Goal: Task Accomplishment & Management: Manage account settings

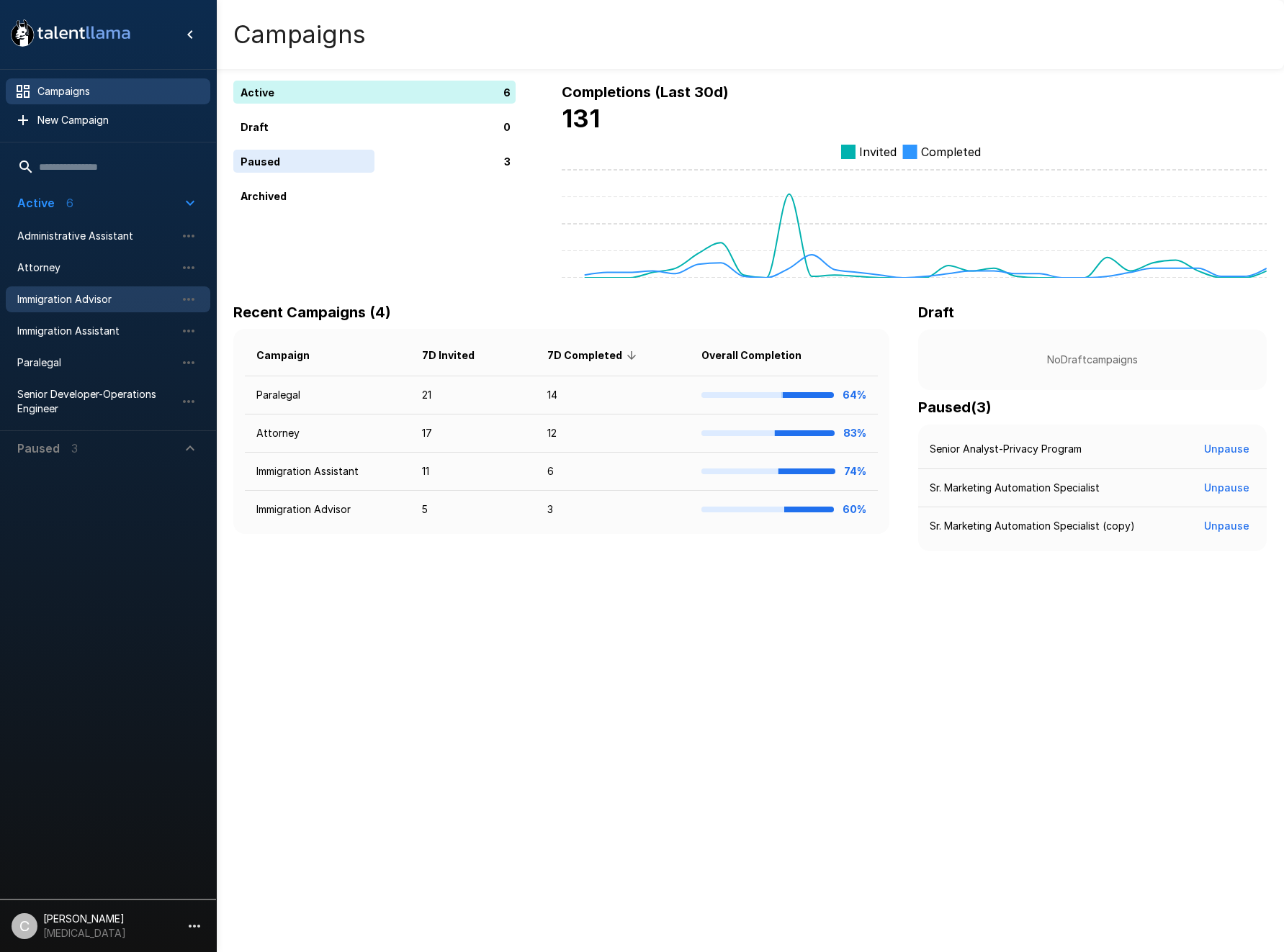
click at [115, 299] on span "Immigration Advisor" at bounding box center [97, 299] width 159 height 14
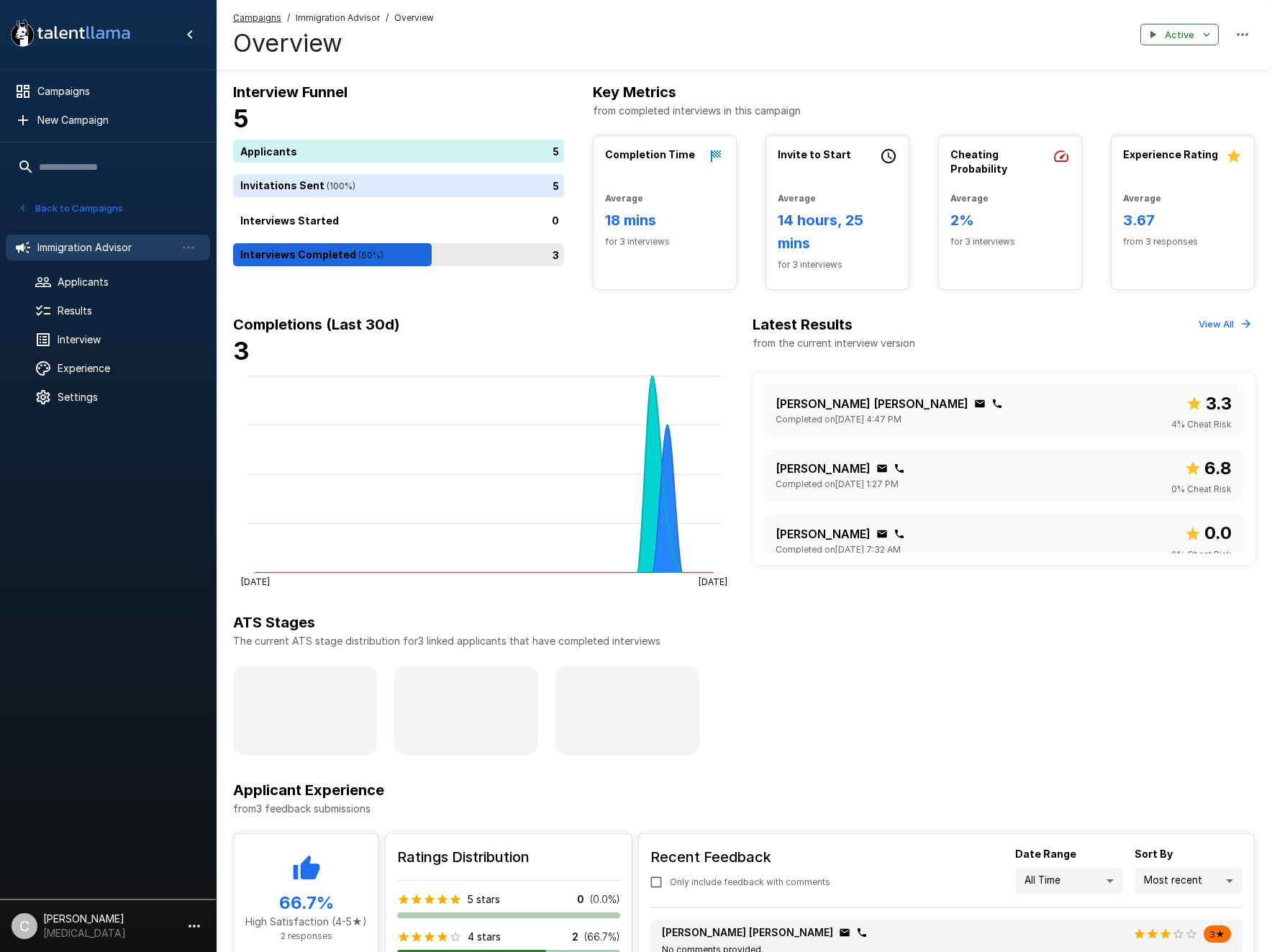
click at [385, 262] on div "3" at bounding box center [401, 255] width 337 height 23
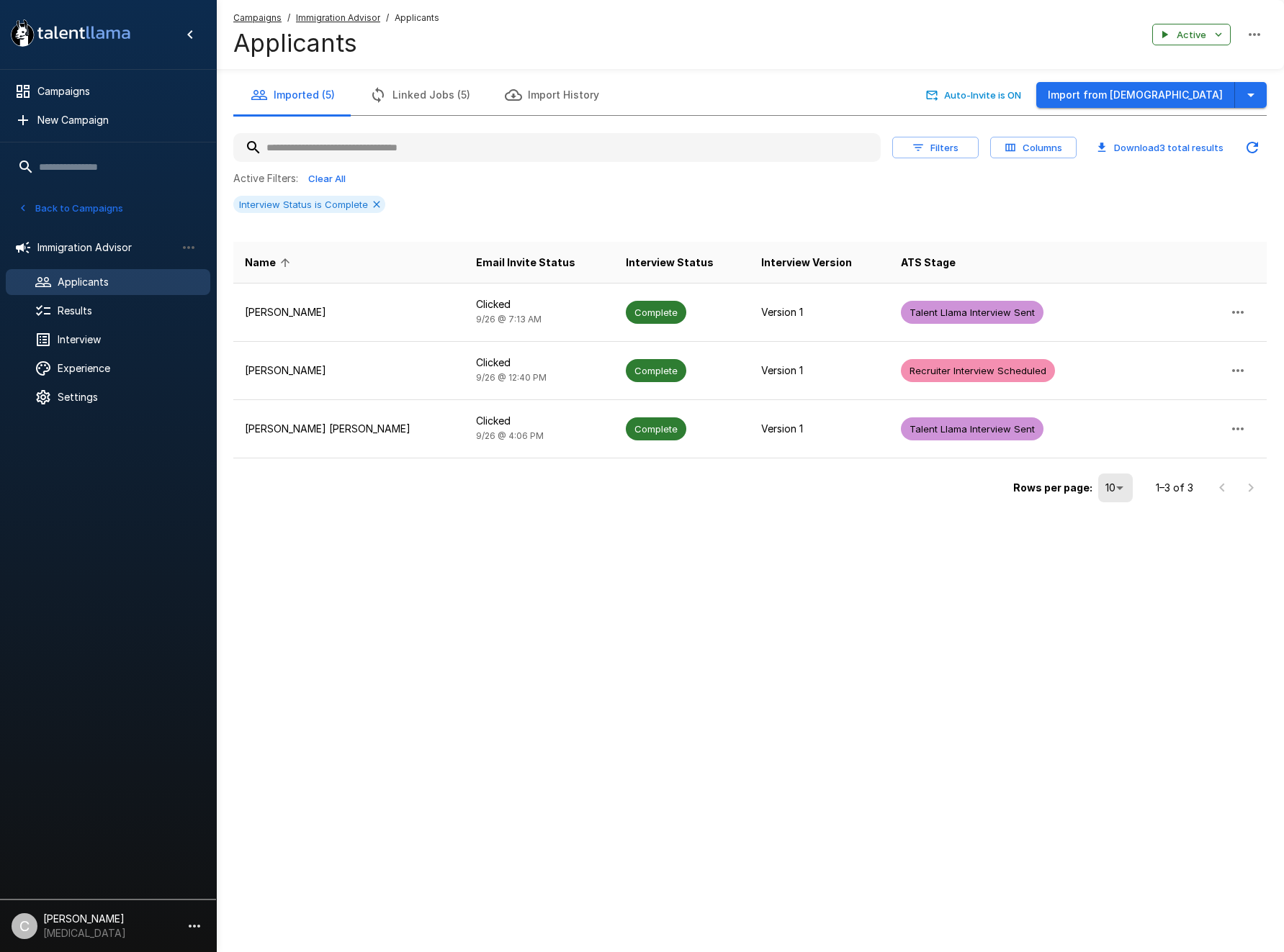
click at [332, 28] on h4 "Applicants" at bounding box center [336, 43] width 206 height 30
click at [328, 14] on u "Immigration Advisor" at bounding box center [337, 17] width 84 height 10
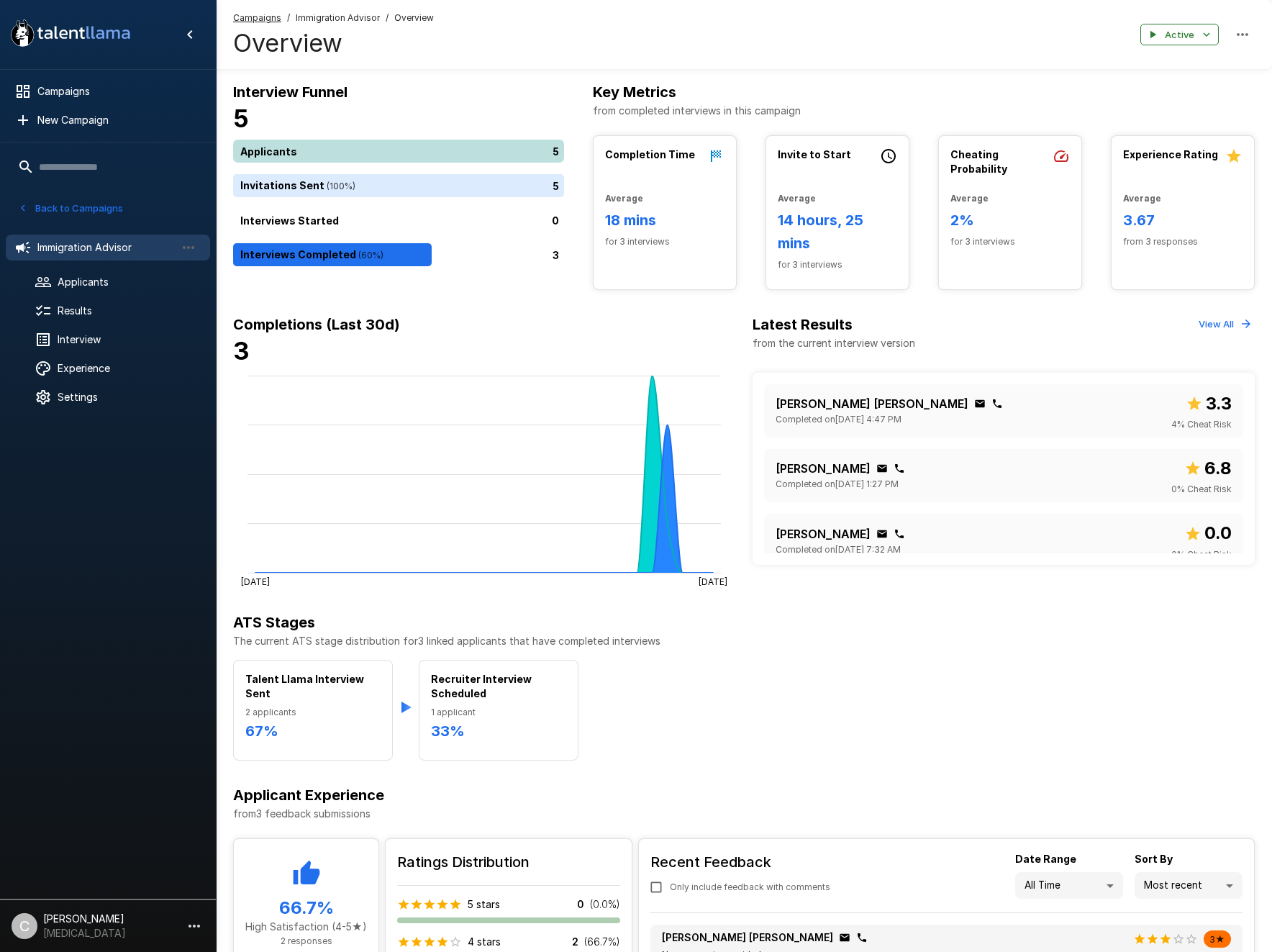
click at [418, 147] on div "5" at bounding box center [401, 151] width 337 height 23
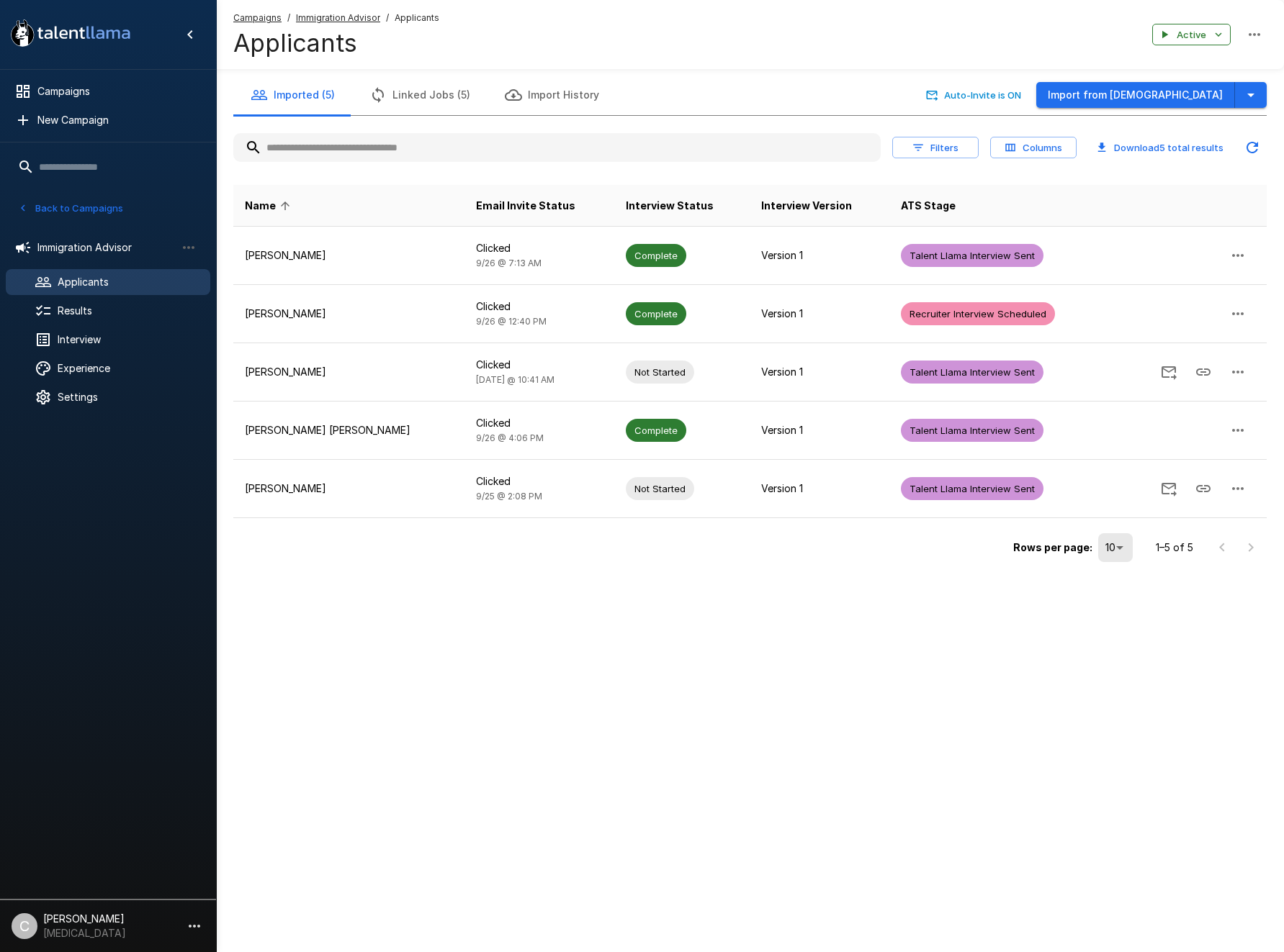
click at [1034, 153] on button "Columns" at bounding box center [1033, 148] width 87 height 22
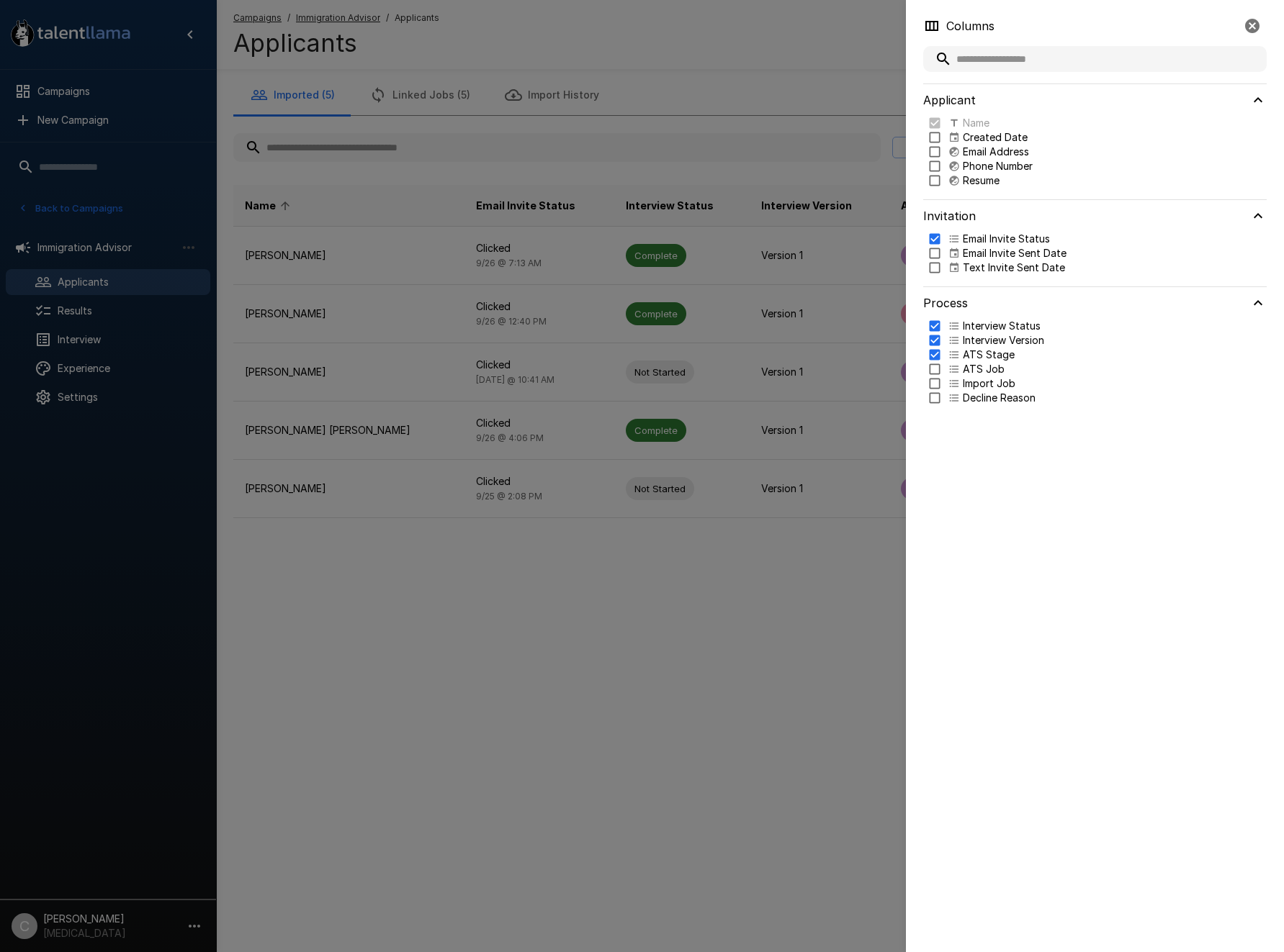
click at [700, 653] on div at bounding box center [642, 476] width 1284 height 952
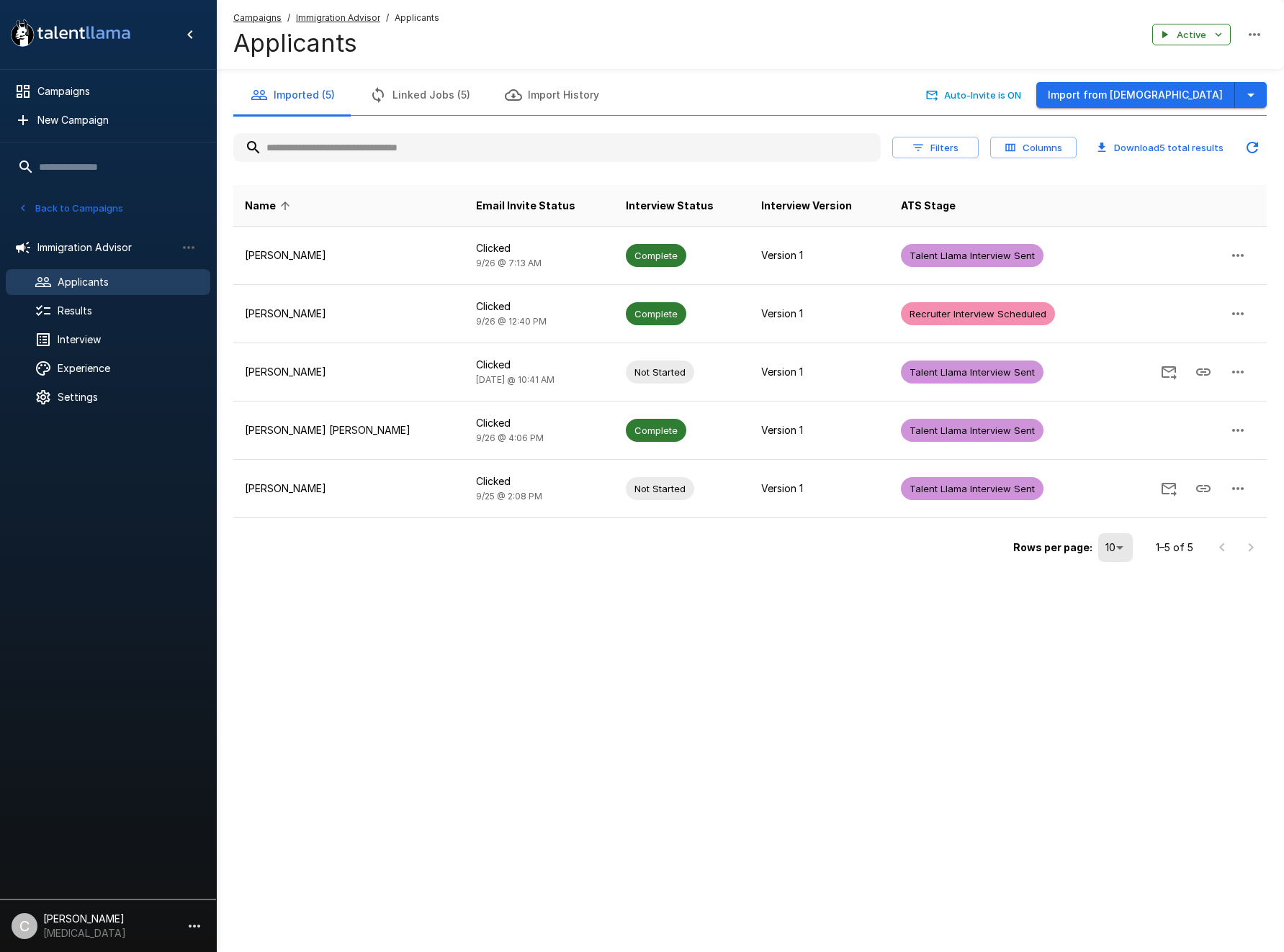
click at [292, 115] on span at bounding box center [292, 115] width 118 height 2
click at [290, 94] on button "Imported (5)" at bounding box center [292, 94] width 119 height 40
click at [314, 22] on u "Immigration Advisor" at bounding box center [337, 17] width 84 height 10
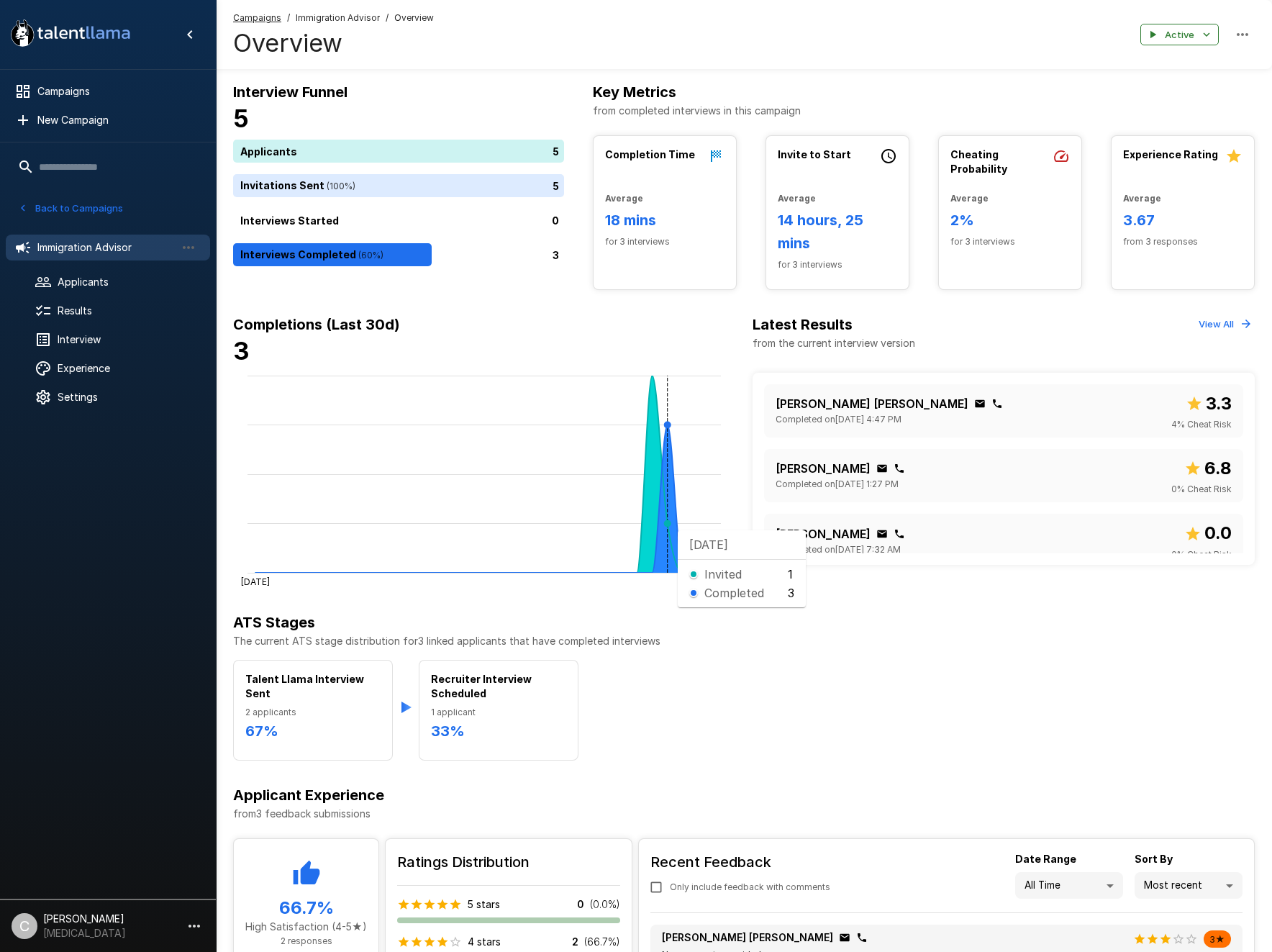
click at [666, 530] on icon at bounding box center [484, 498] width 459 height 148
click at [642, 220] on h6 "18 mins" at bounding box center [664, 220] width 119 height 23
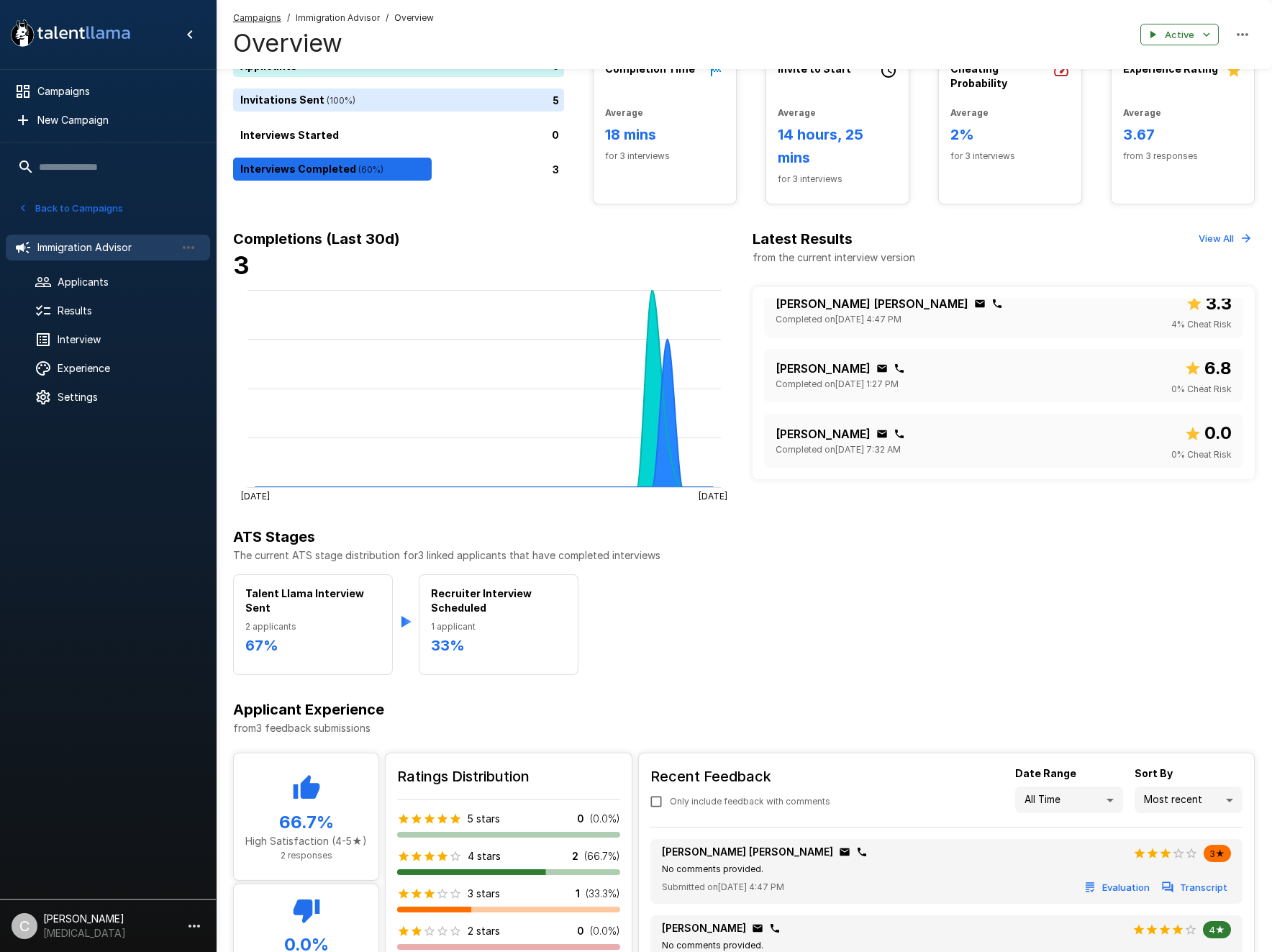
scroll to position [54, 0]
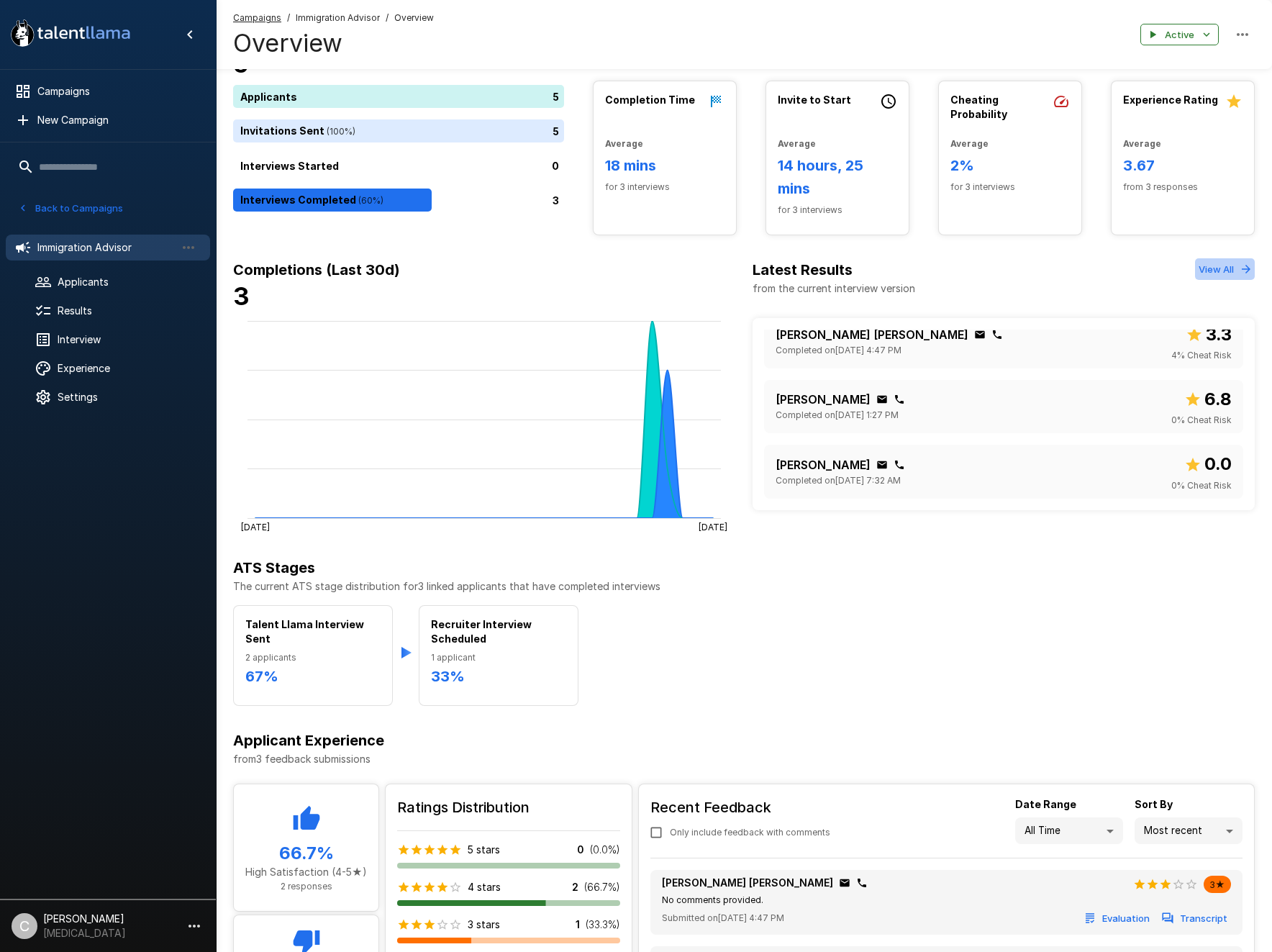
click at [1227, 274] on button "View All" at bounding box center [1225, 270] width 60 height 22
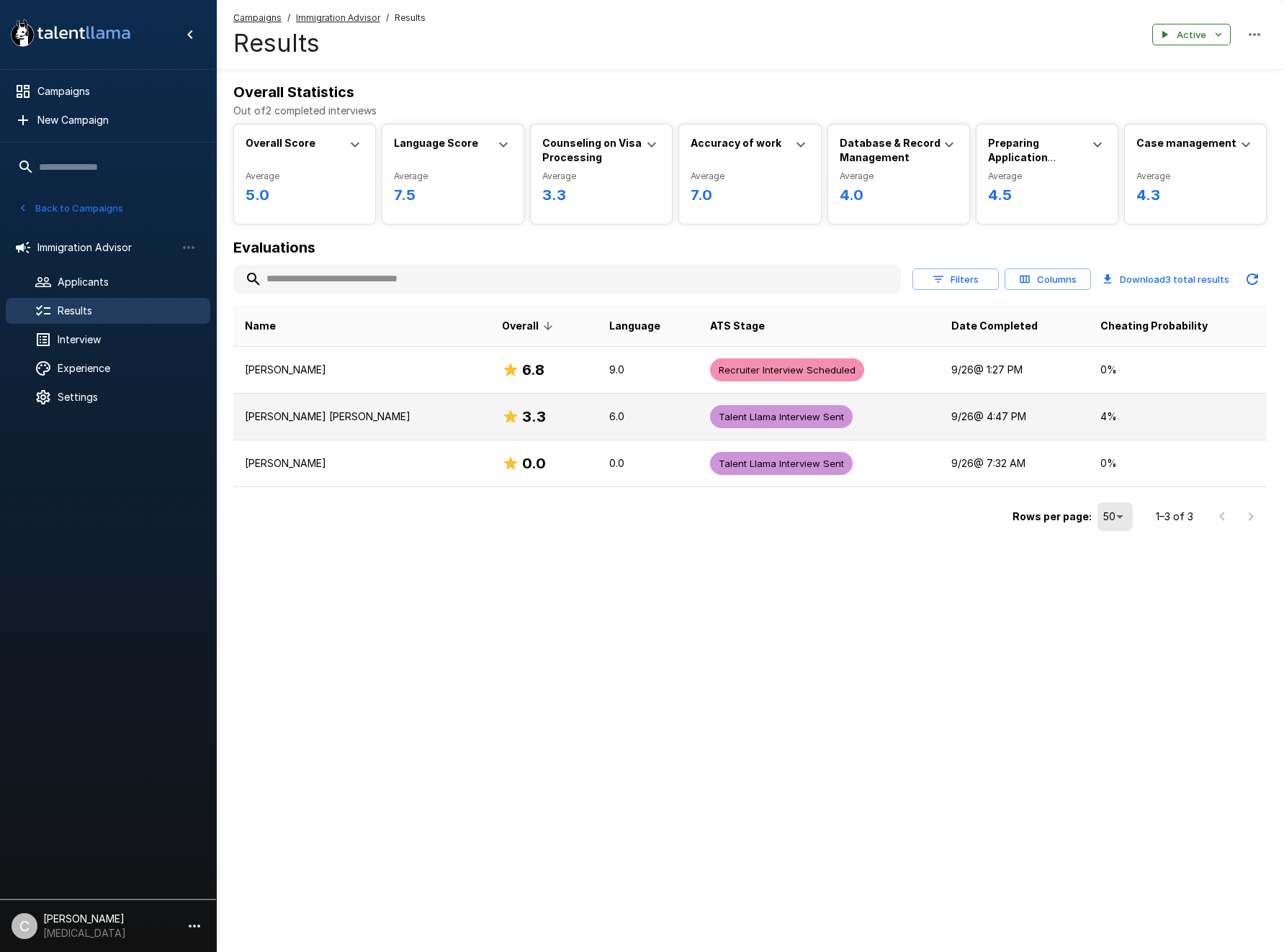
click at [369, 412] on p "[PERSON_NAME] [PERSON_NAME]" at bounding box center [362, 416] width 234 height 14
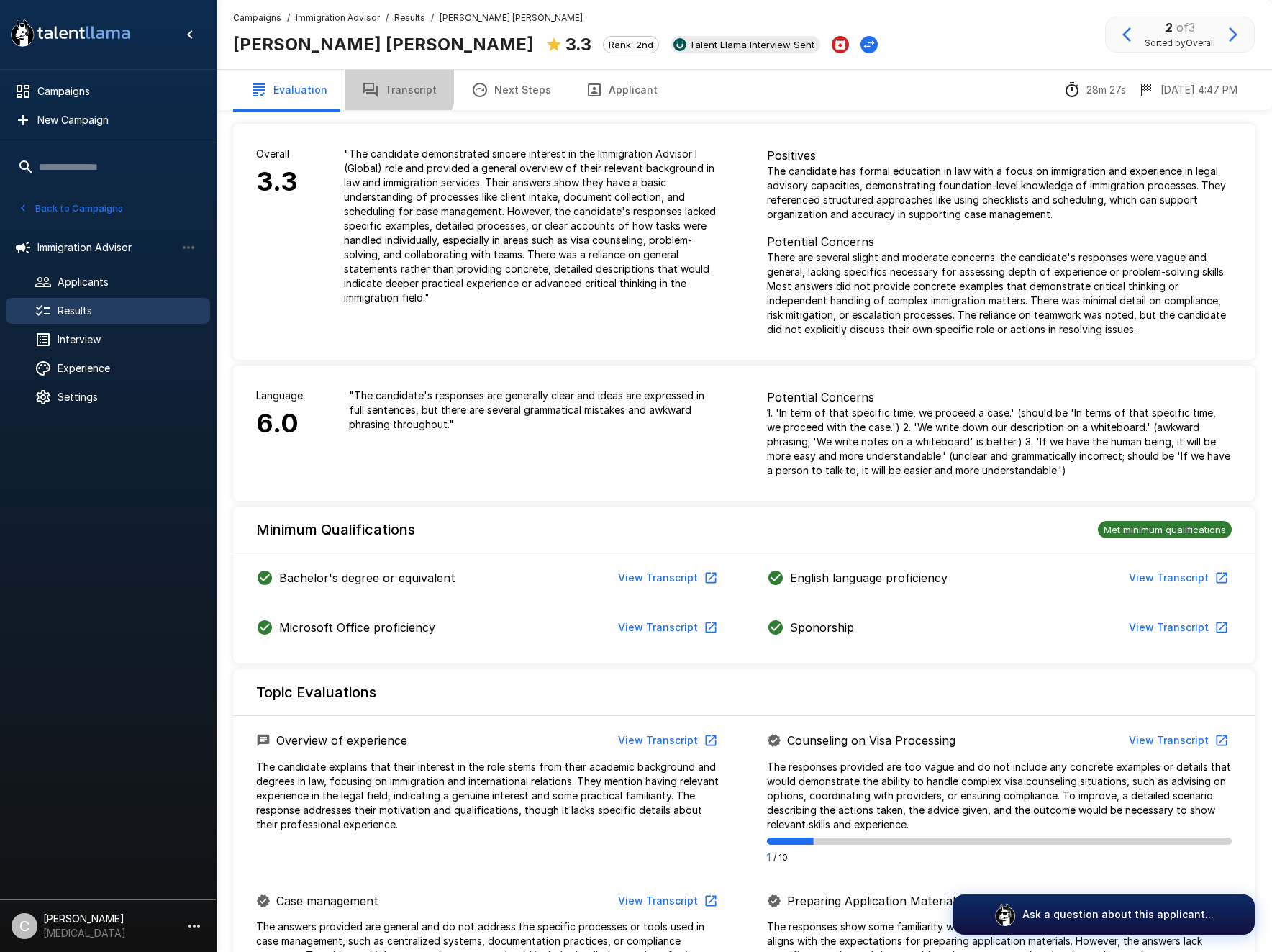
click at [373, 84] on icon "button" at bounding box center [371, 90] width 18 height 18
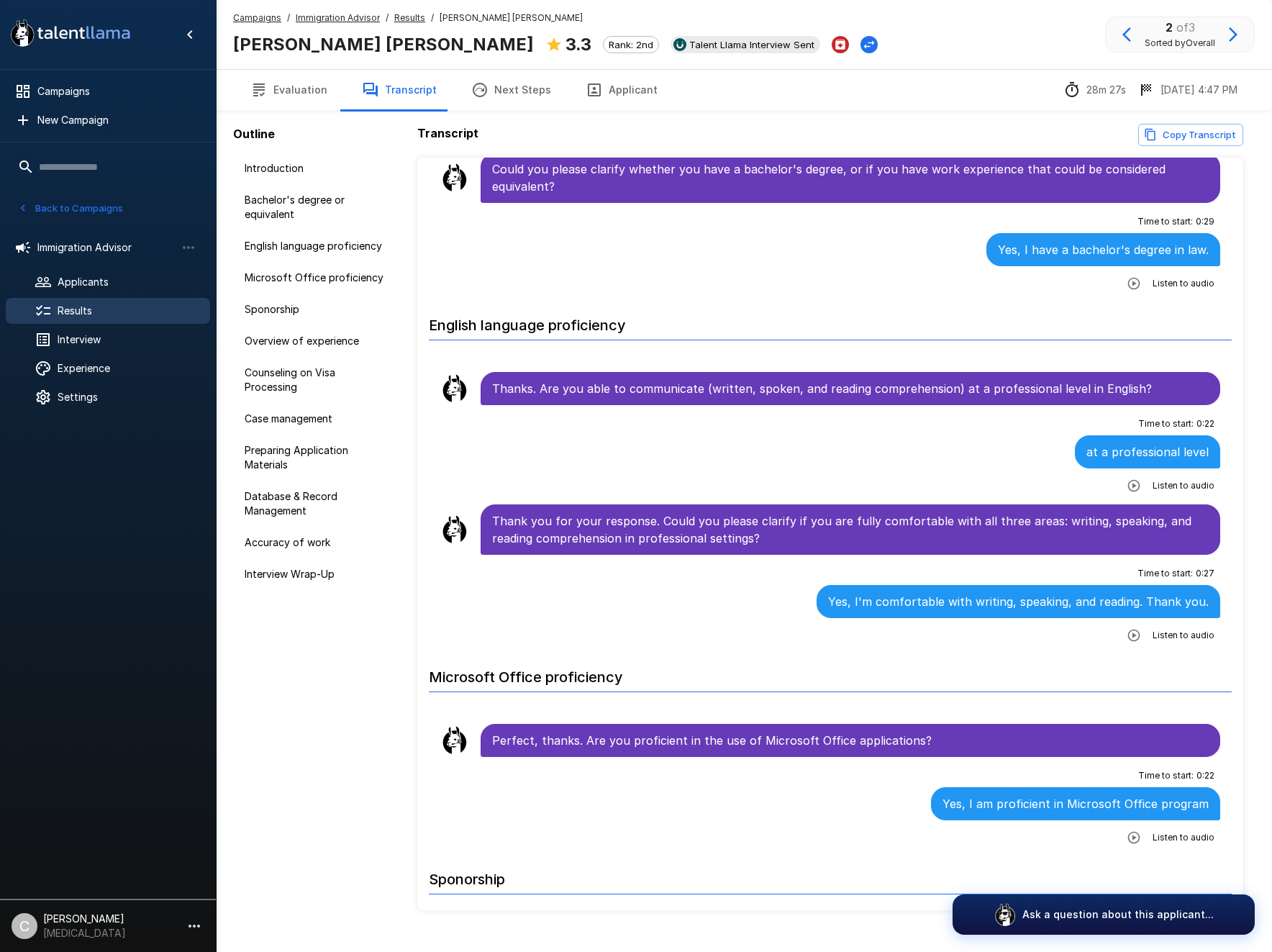
scroll to position [648, 0]
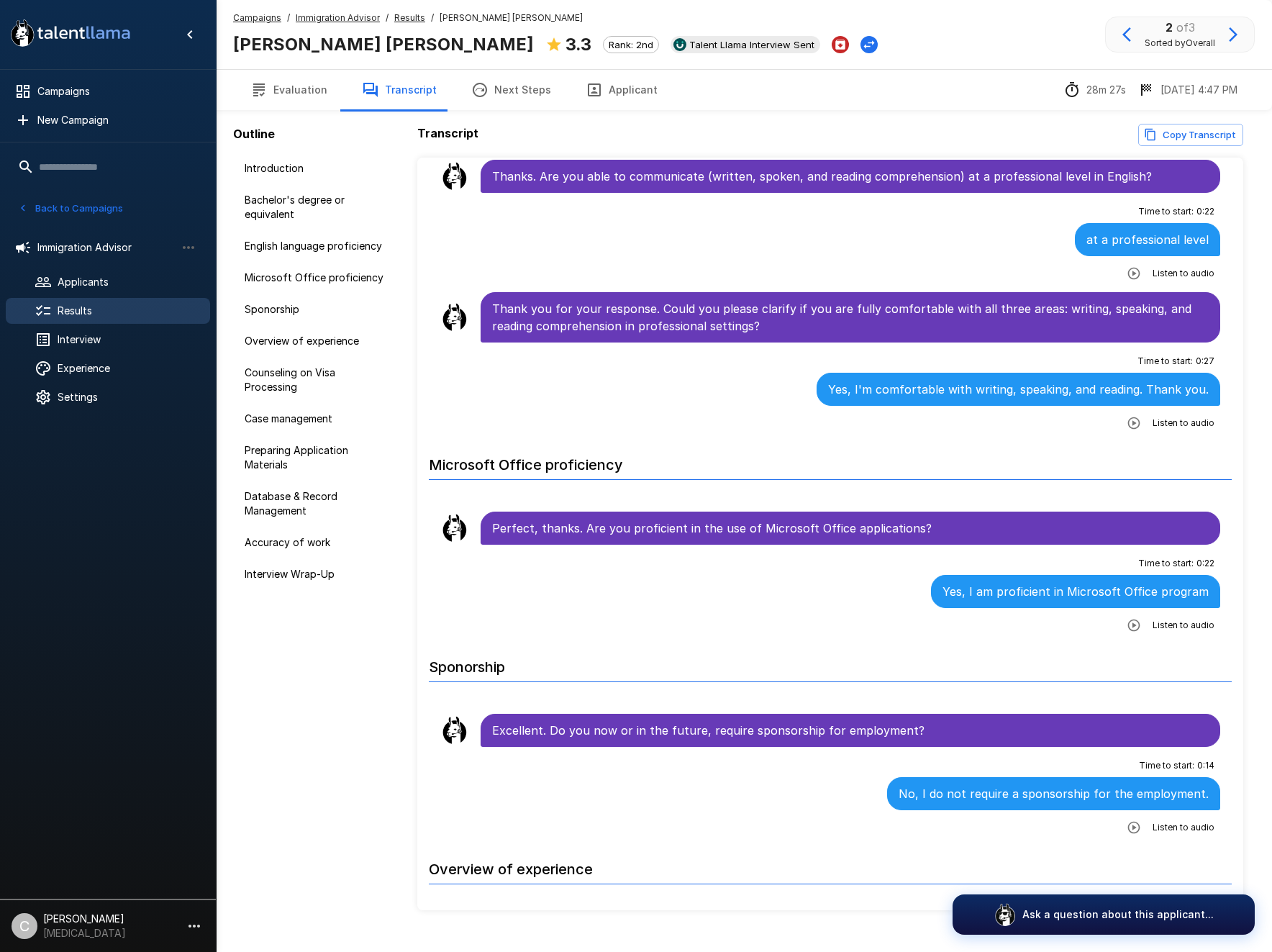
click at [1130, 422] on icon "button" at bounding box center [1134, 424] width 14 height 14
click at [1128, 616] on button "button" at bounding box center [1134, 625] width 26 height 26
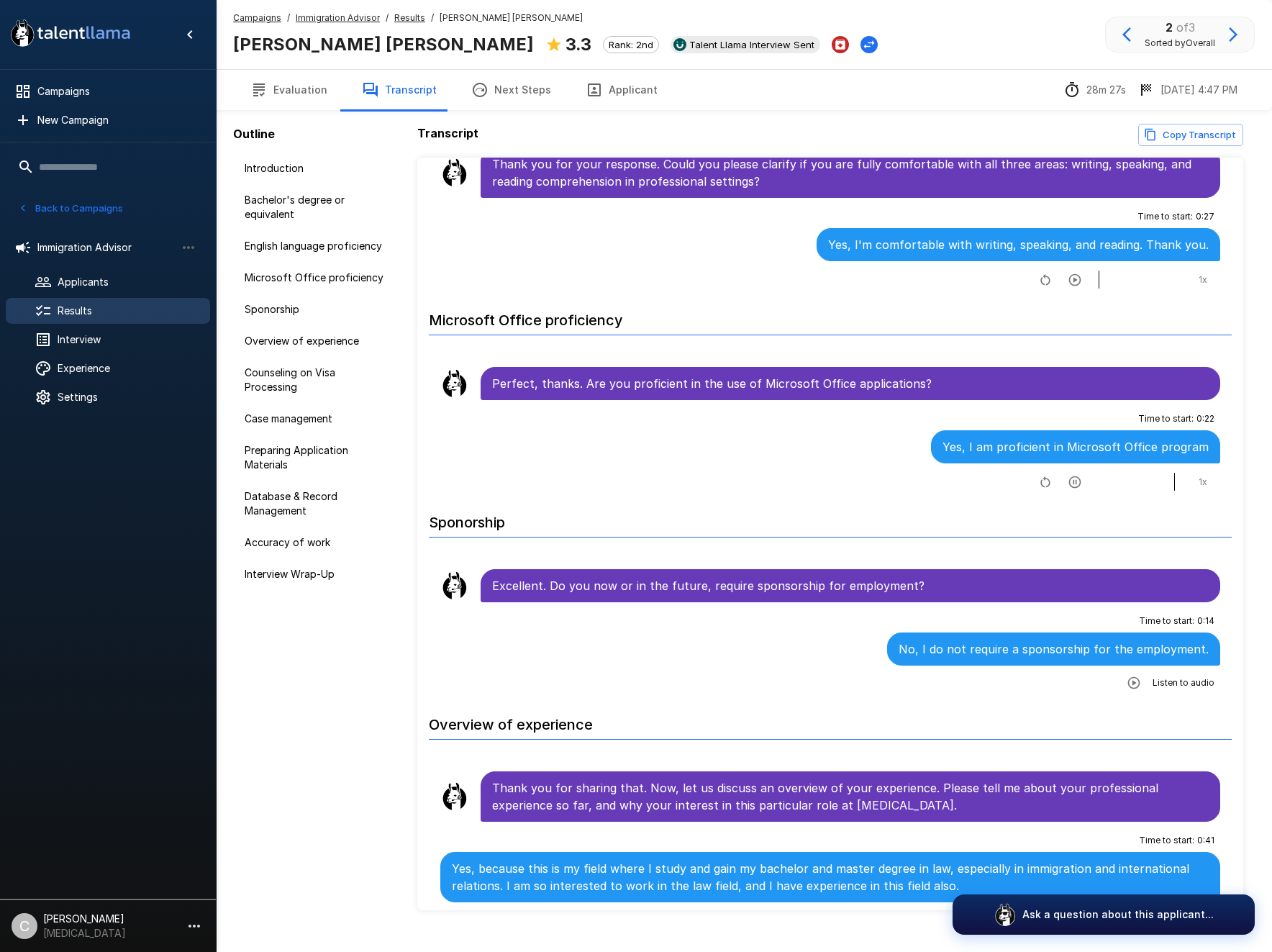
scroll to position [1151, 0]
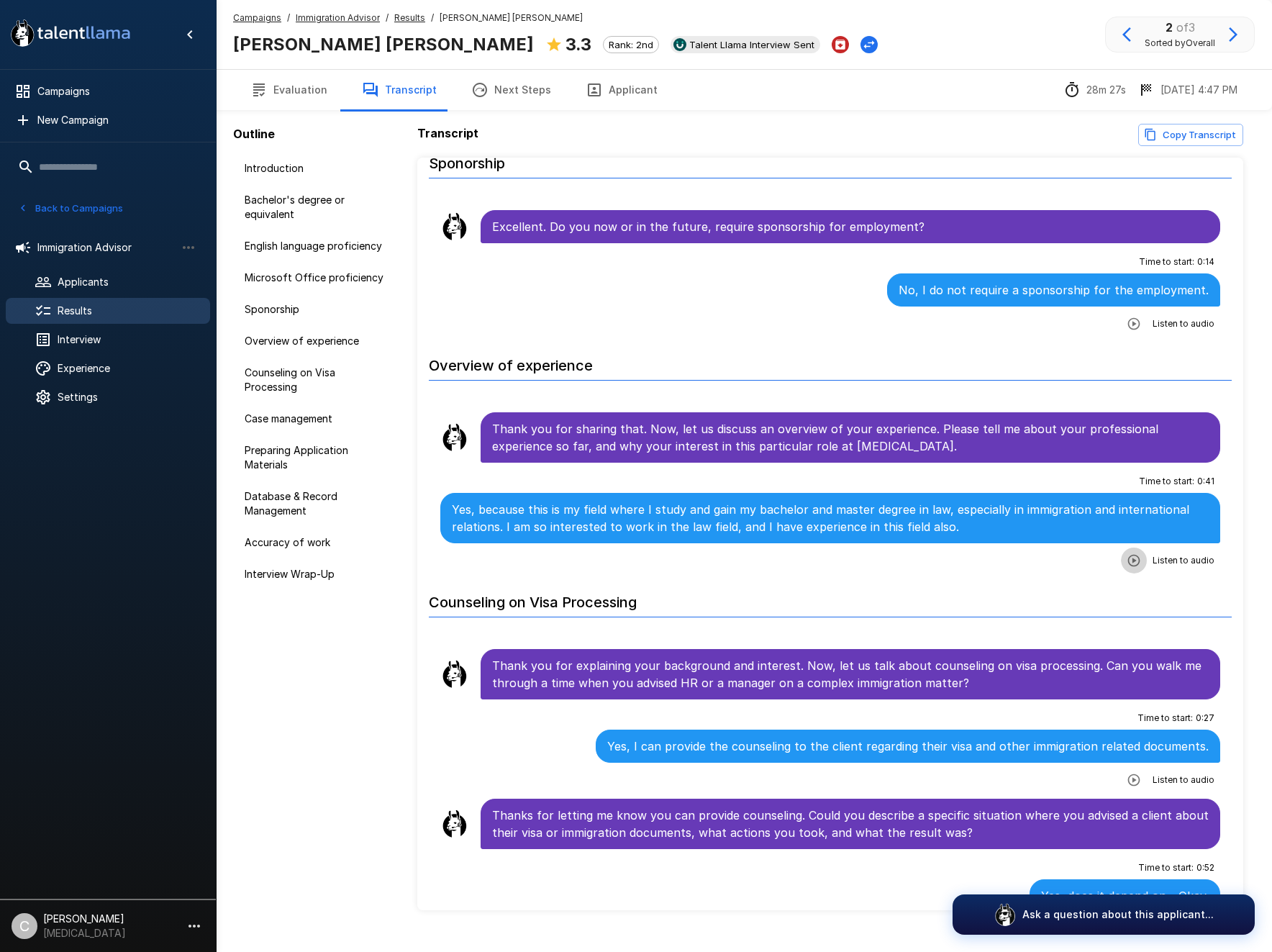
click at [1128, 561] on icon "button" at bounding box center [1134, 560] width 12 height 12
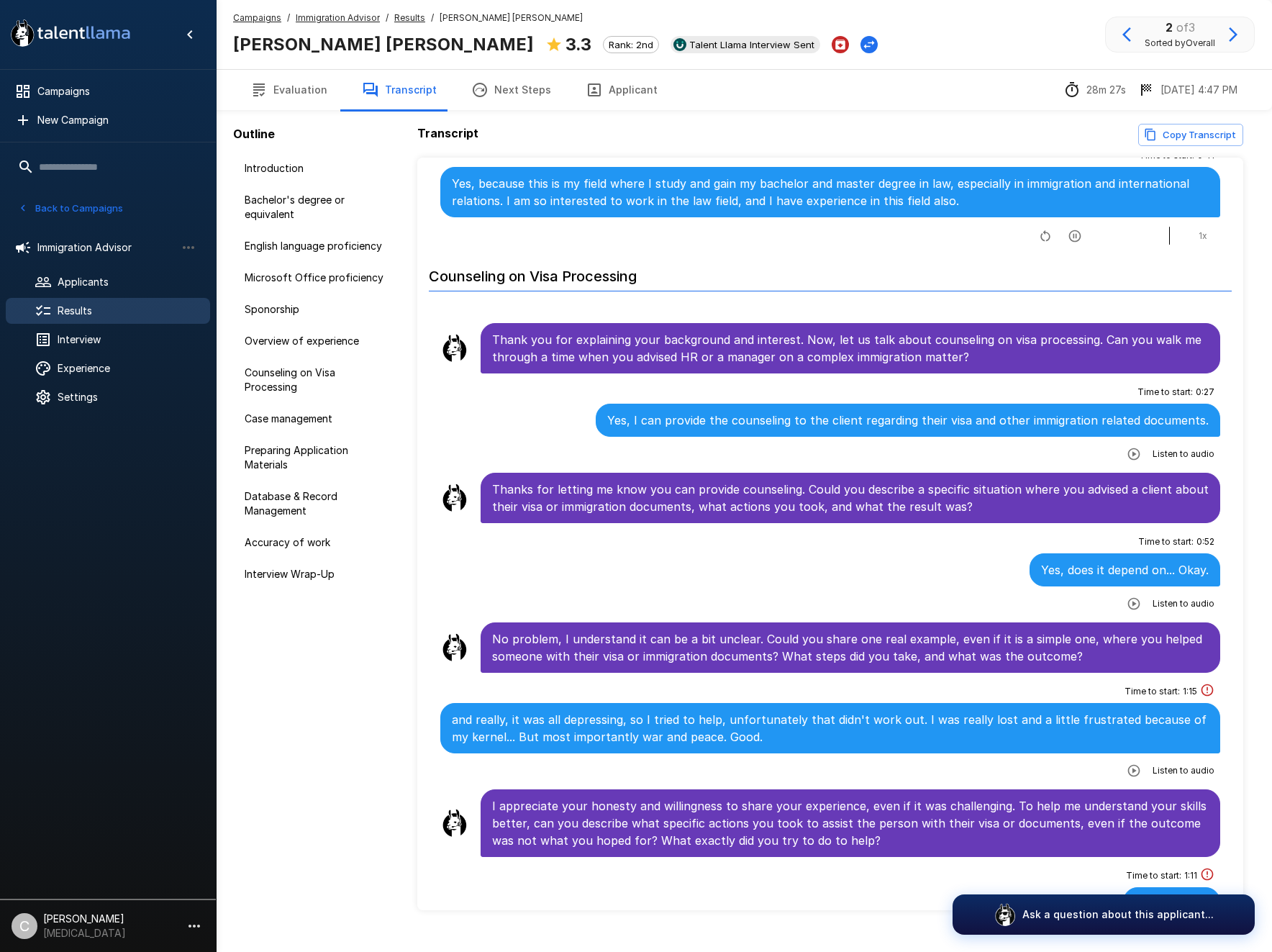
scroll to position [1512, 0]
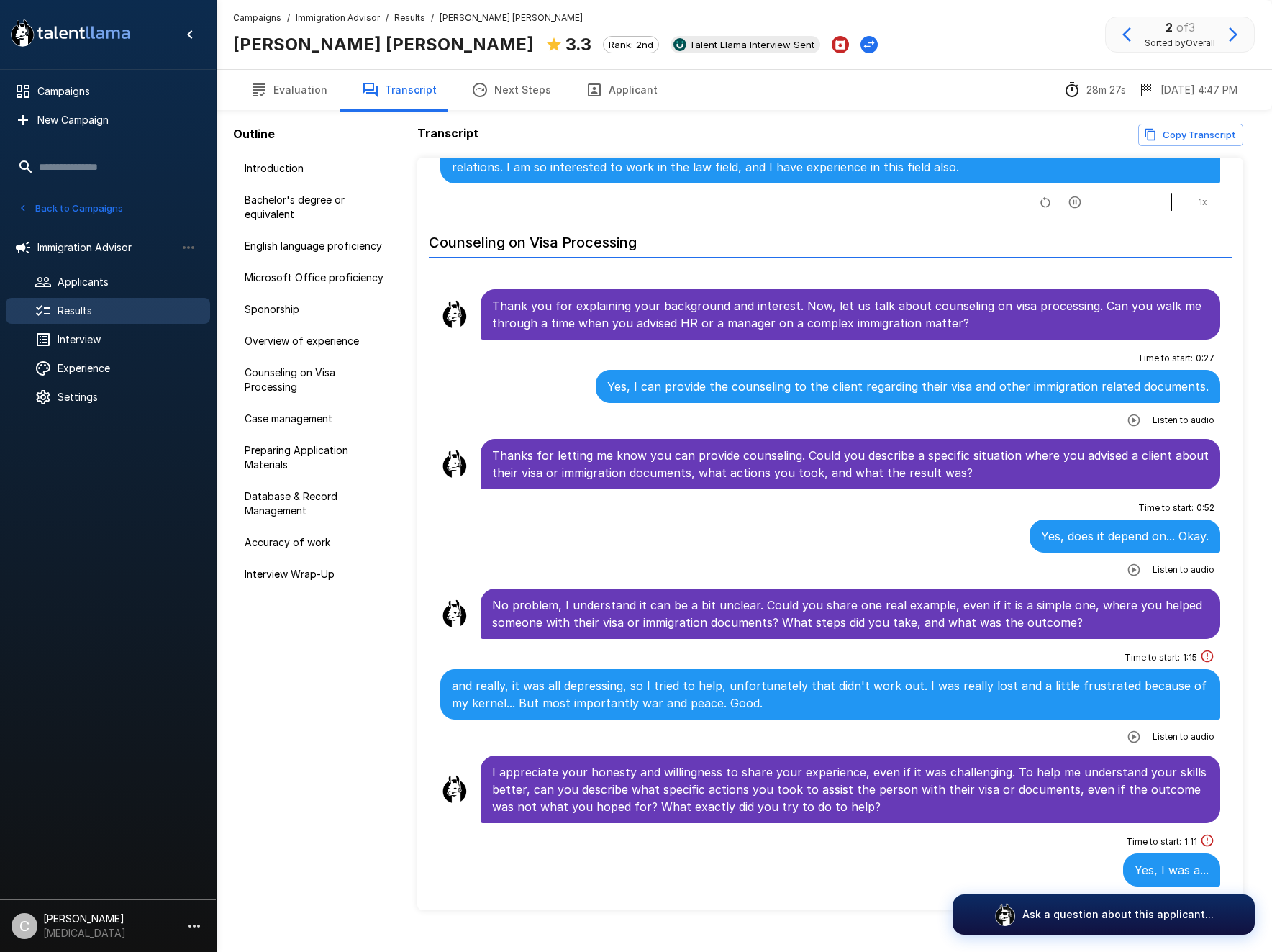
click at [1131, 735] on icon "button" at bounding box center [1134, 736] width 12 height 12
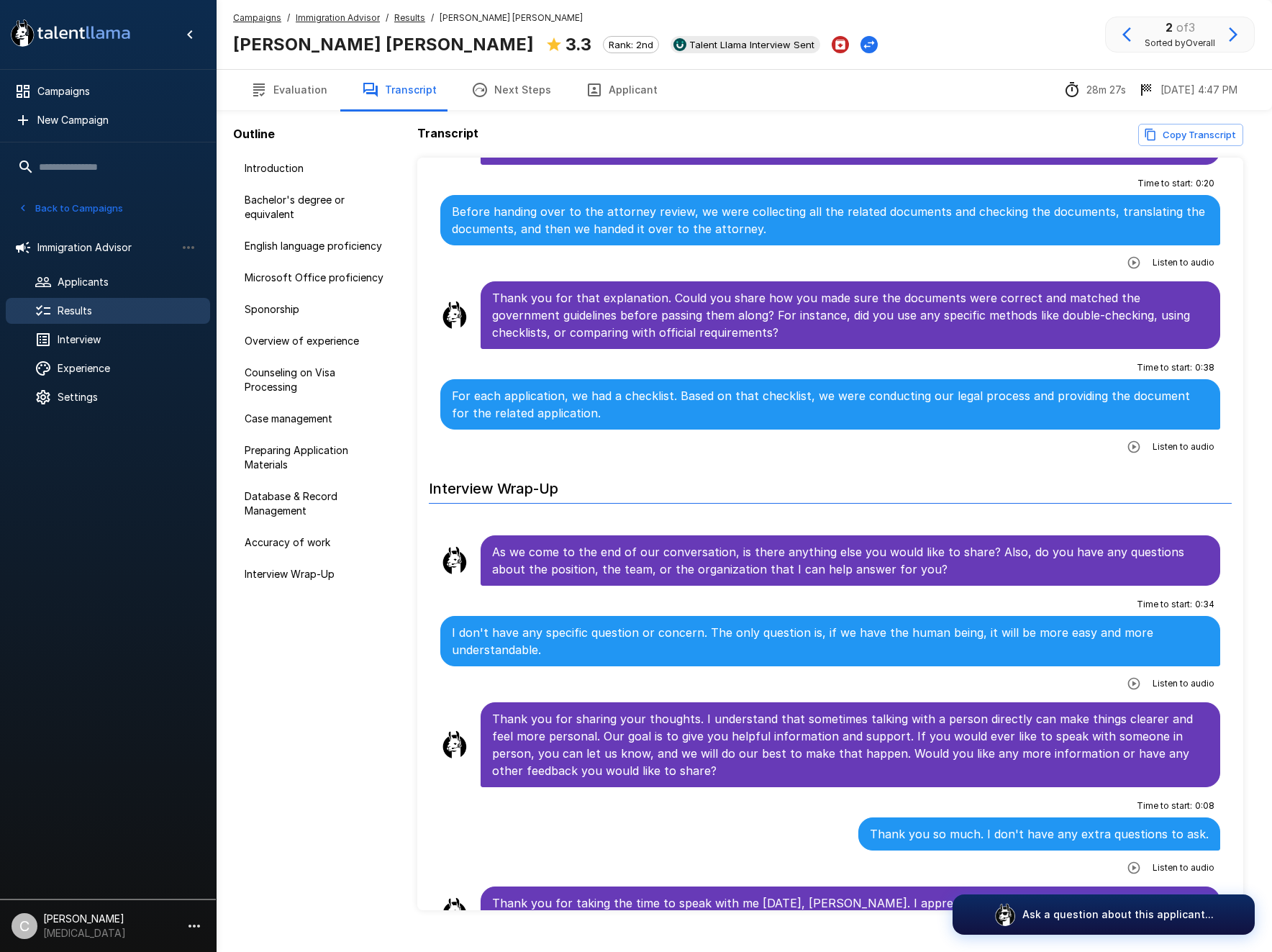
scroll to position [4919, 0]
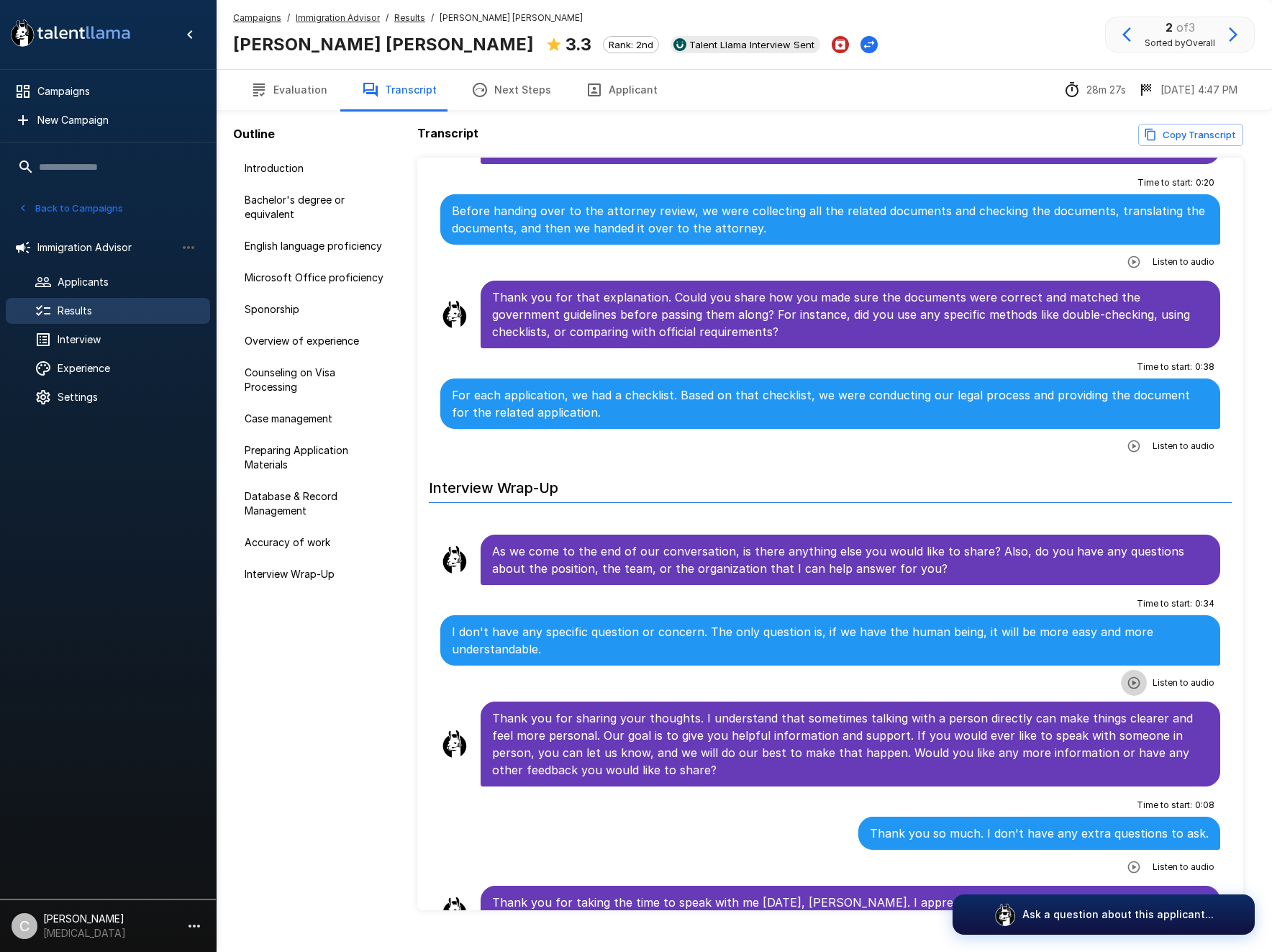
click at [1130, 676] on icon "button" at bounding box center [1134, 683] width 14 height 14
